Goal: Check status: Check status

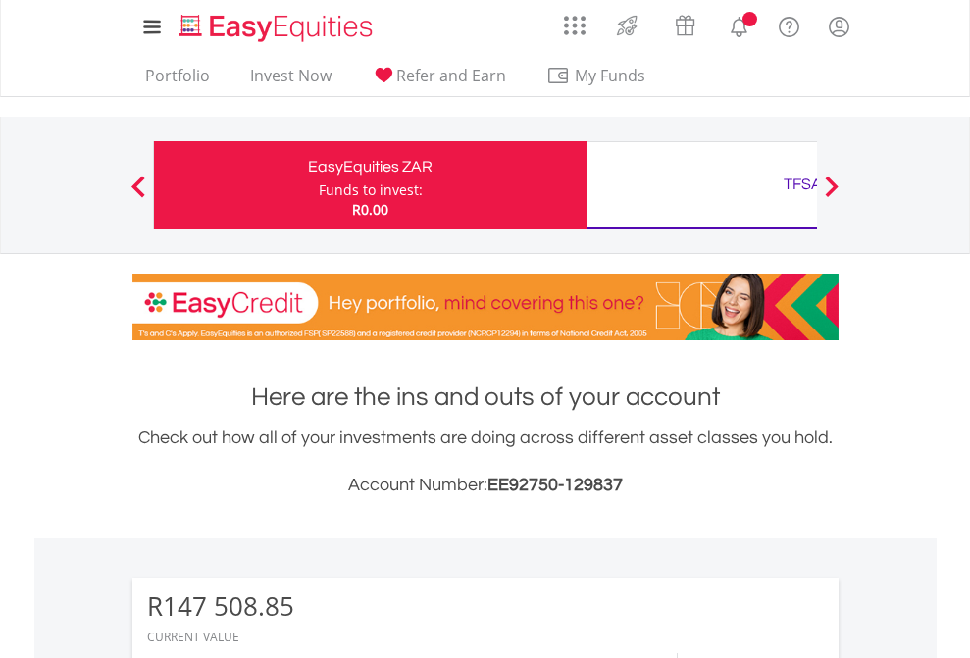
scroll to position [188, 308]
click at [319, 185] on div "Funds to invest:" at bounding box center [371, 190] width 104 height 20
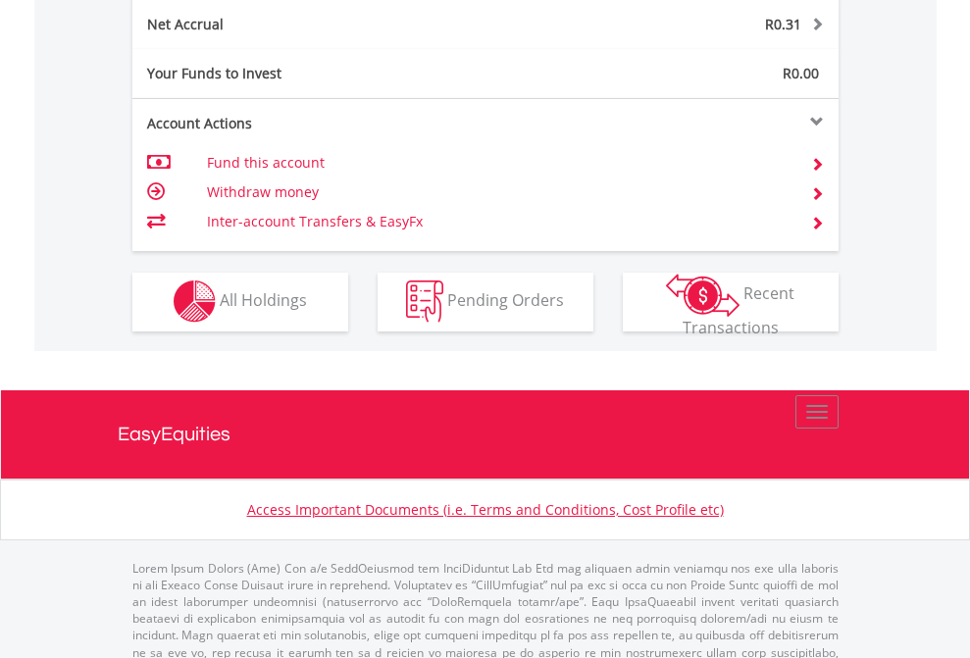
scroll to position [1958, 0]
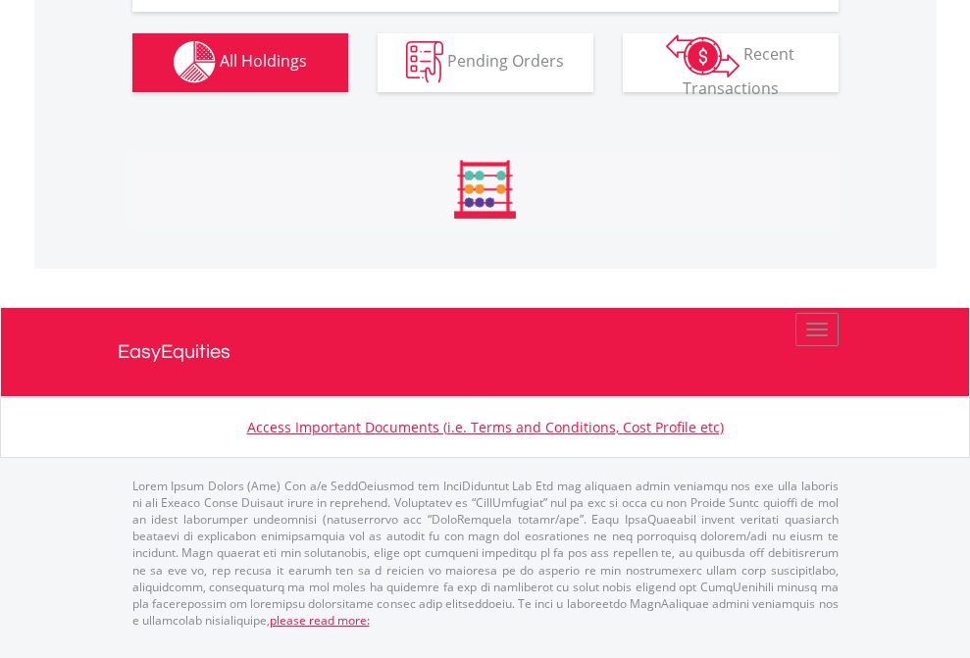
scroll to position [2298, 0]
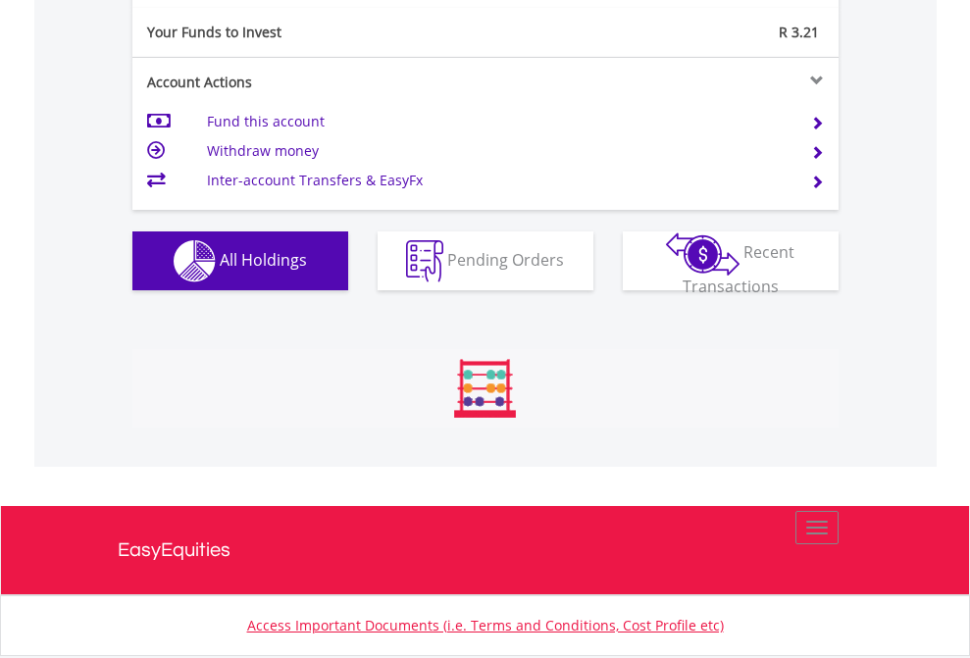
scroll to position [188, 308]
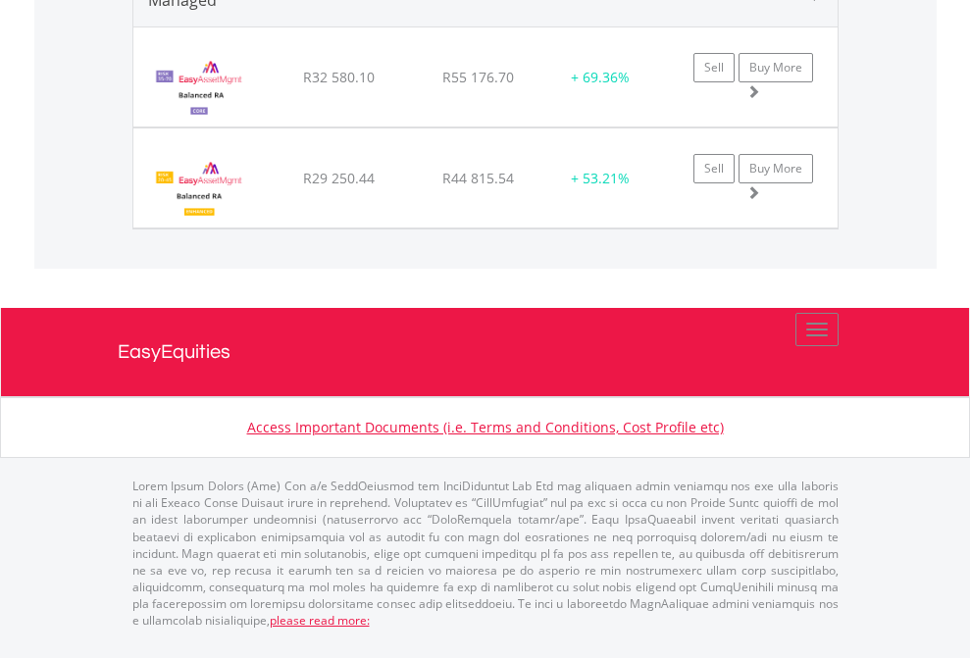
scroll to position [1952, 0]
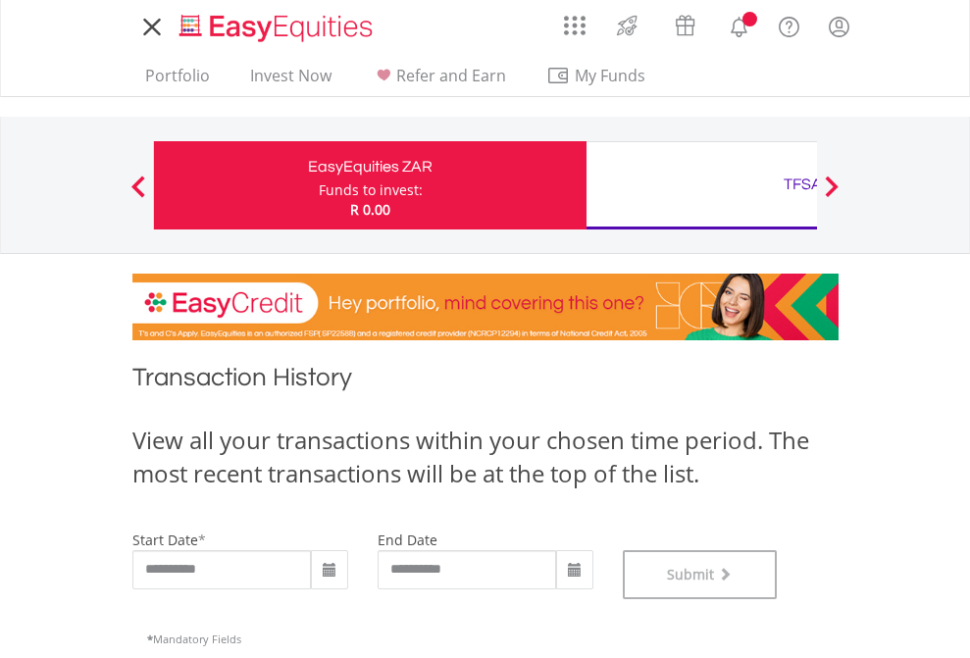
scroll to position [795, 0]
click at [701, 185] on div "TFSA" at bounding box center [802, 184] width 409 height 27
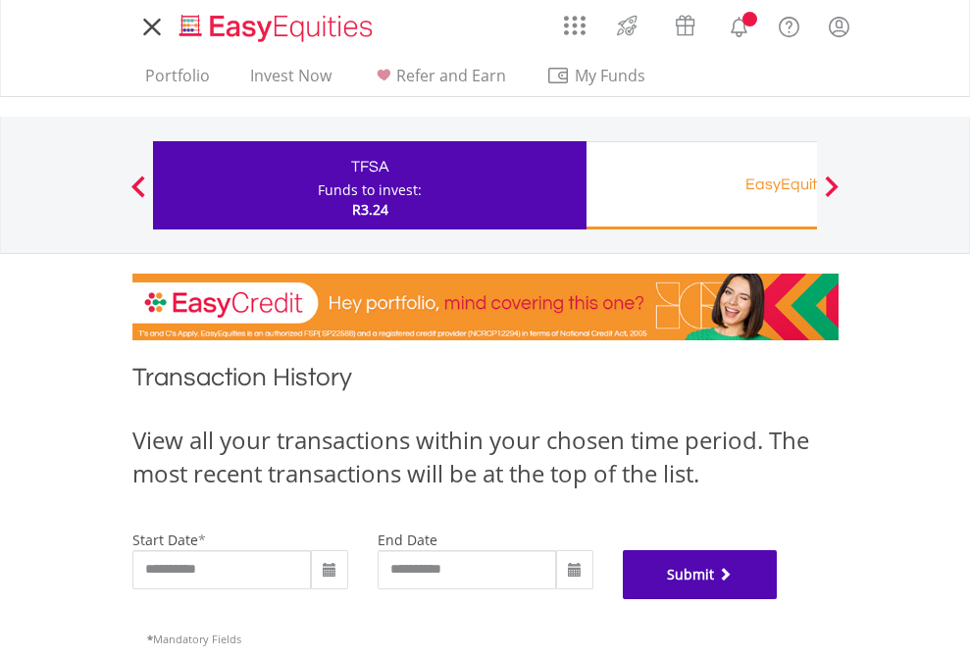
click at [777, 599] on button "Submit" at bounding box center [700, 574] width 155 height 49
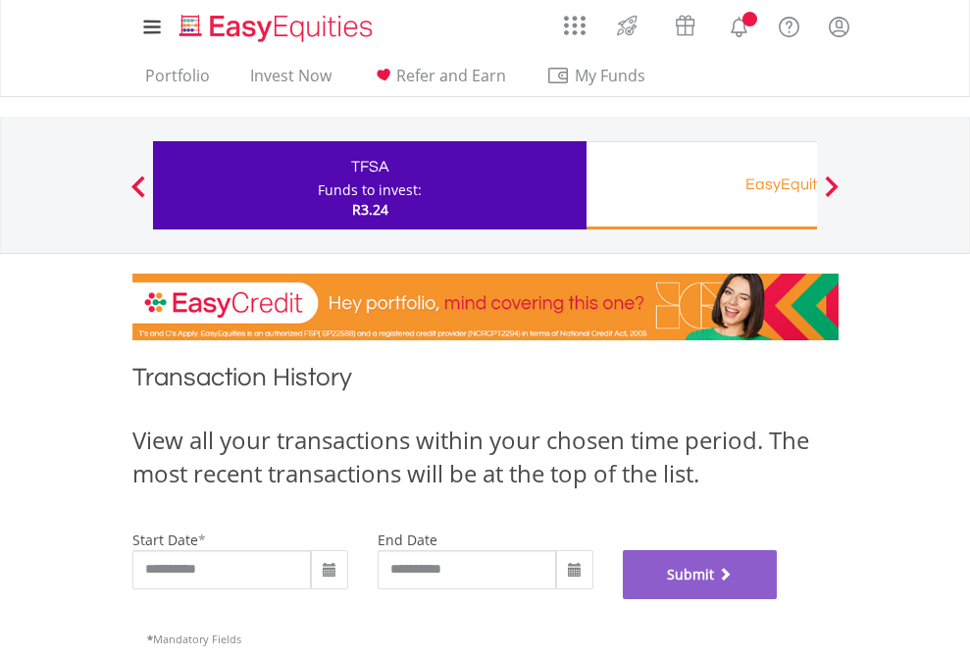
scroll to position [795, 0]
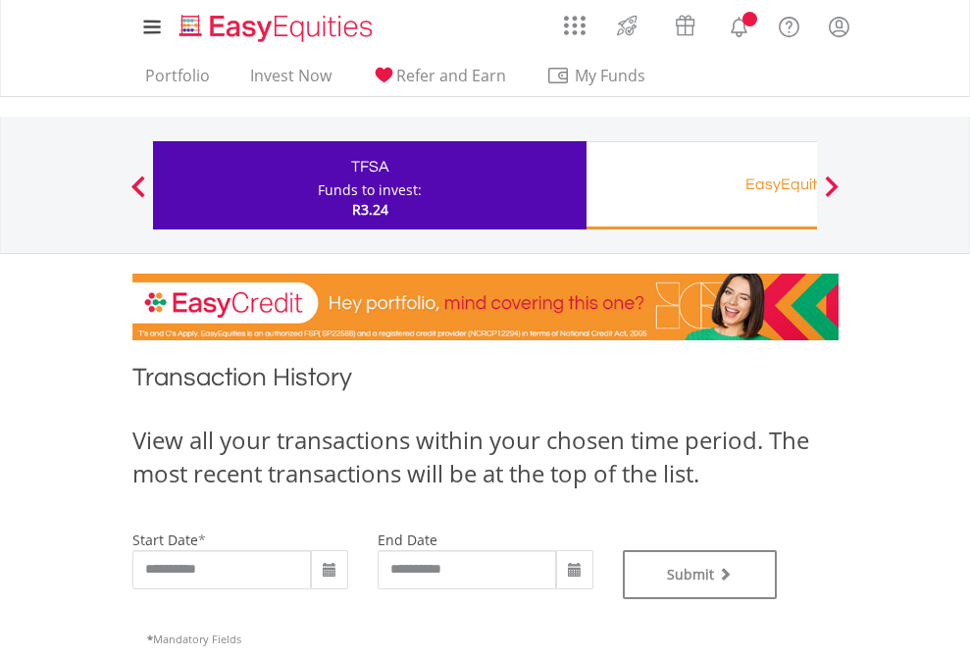
click at [701, 185] on div "EasyEquities RA" at bounding box center [802, 184] width 409 height 27
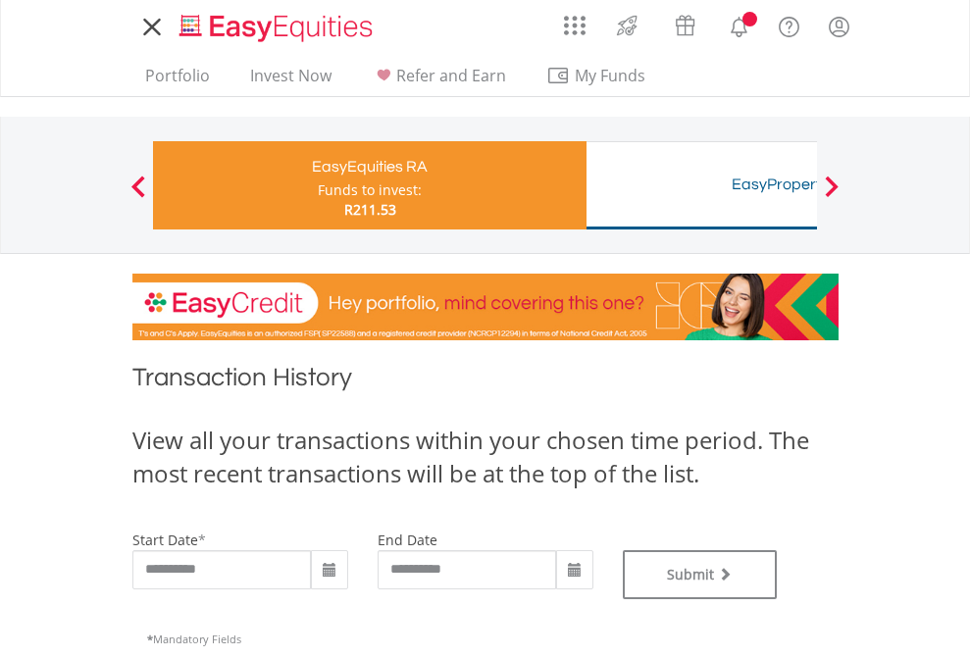
type input "**********"
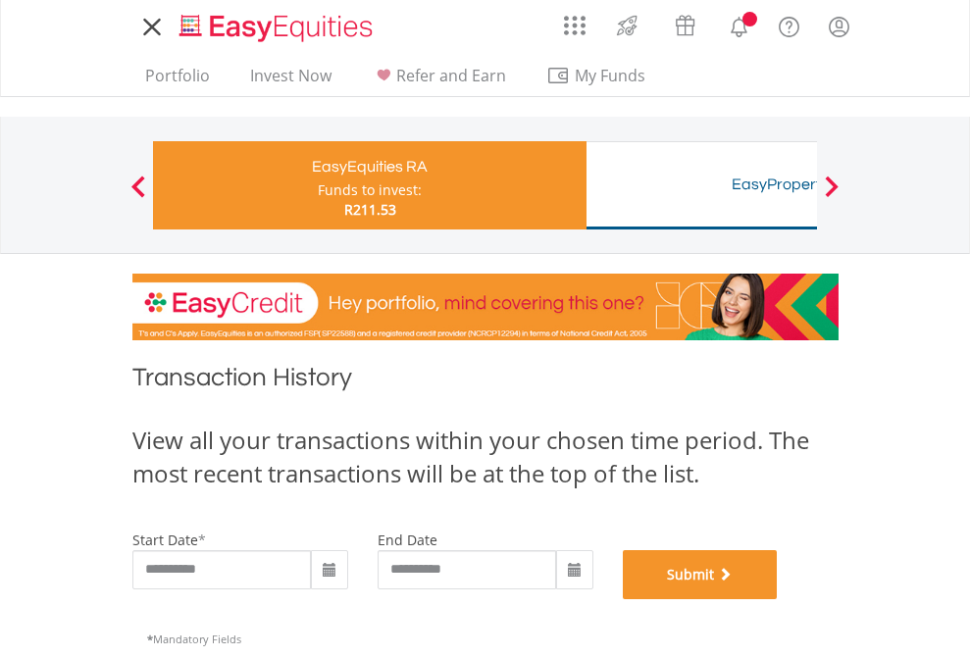
click at [777, 599] on button "Submit" at bounding box center [700, 574] width 155 height 49
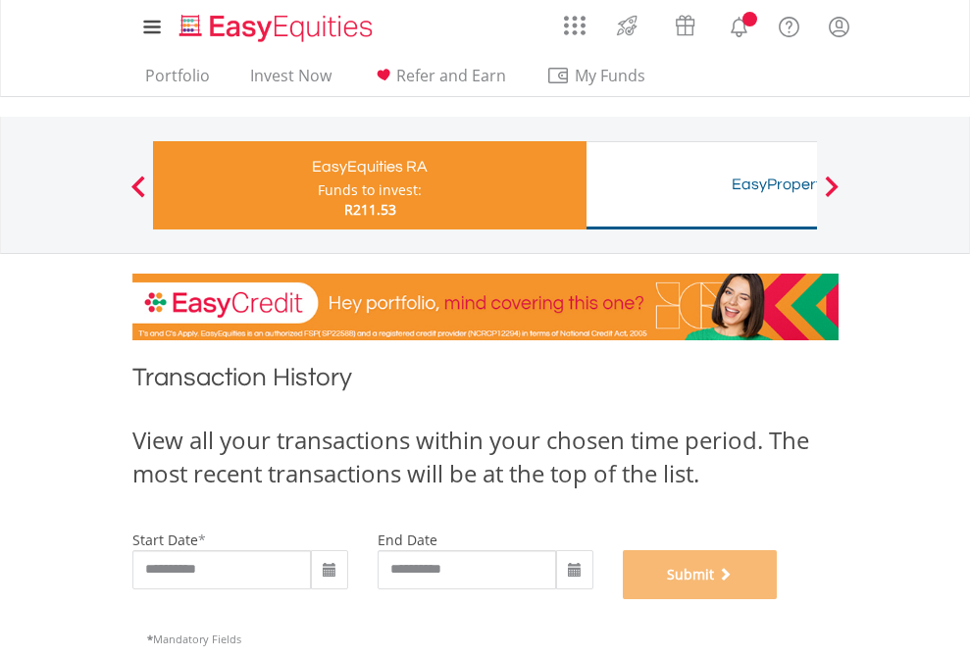
scroll to position [795, 0]
